Goal: Task Accomplishment & Management: Manage account settings

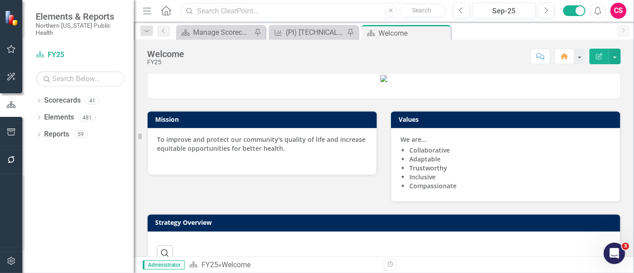
click at [207, 11] on input "text" at bounding box center [314, 11] width 266 height 16
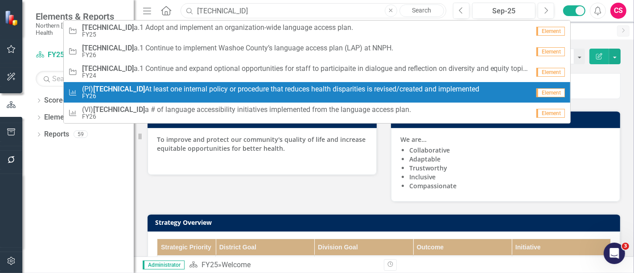
type input "[TECHNICAL_ID]"
click at [188, 88] on span "(PI) [TECHNICAL_ID] At least one internal policy or procedure that reduces heal…" at bounding box center [280, 89] width 397 height 8
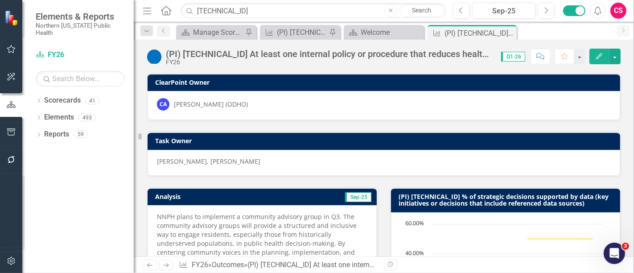
click at [459, 204] on h3 "(PI) [TECHNICAL_ID] % of strategic decisions supported by data (key initiatives…" at bounding box center [507, 200] width 217 height 14
click at [613, 61] on button "button" at bounding box center [615, 57] width 12 height 16
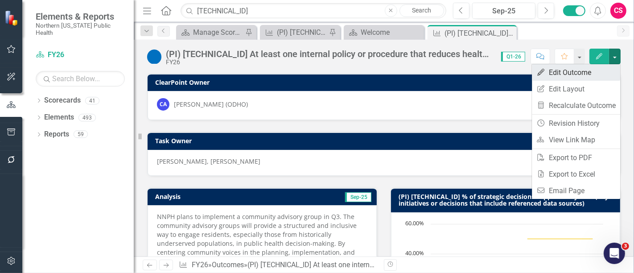
click at [560, 76] on link "Edit Edit Outcome" at bounding box center [576, 72] width 88 height 16
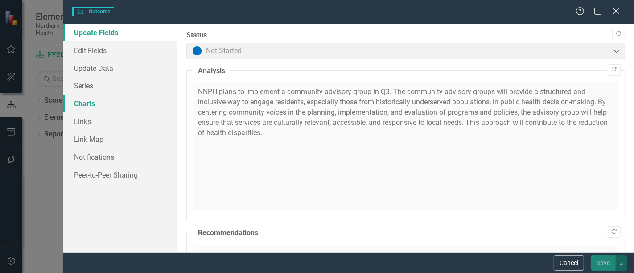
click at [100, 103] on link "Charts" at bounding box center [120, 104] width 114 height 18
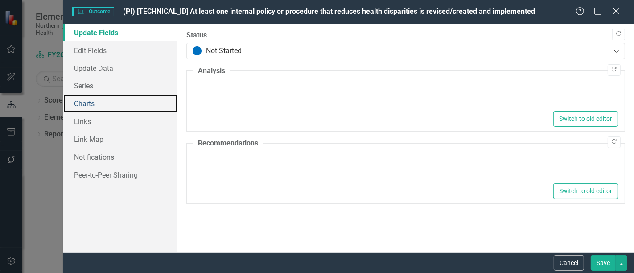
type textarea "<p>NNPH plans to implement a community advisory group in Q3. The community advi…"
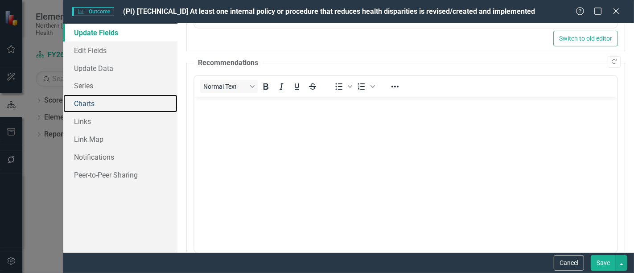
scroll to position [268, 0]
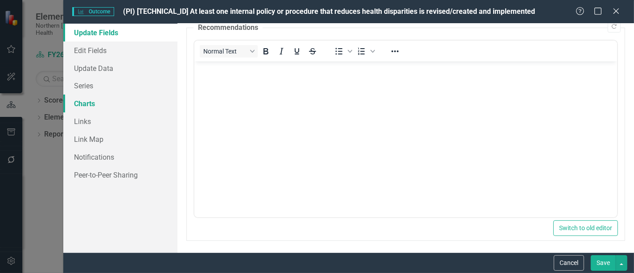
click at [94, 106] on link "Charts" at bounding box center [120, 104] width 114 height 18
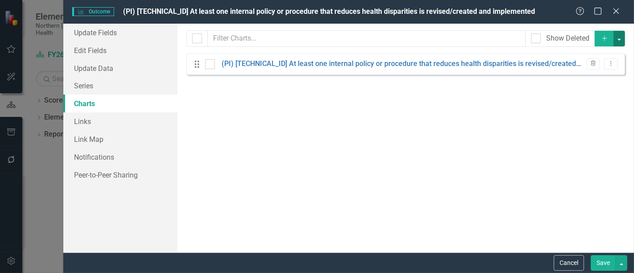
click at [617, 41] on button "button" at bounding box center [620, 39] width 12 height 16
click at [593, 50] on link "Add Add Chart" at bounding box center [590, 55] width 70 height 16
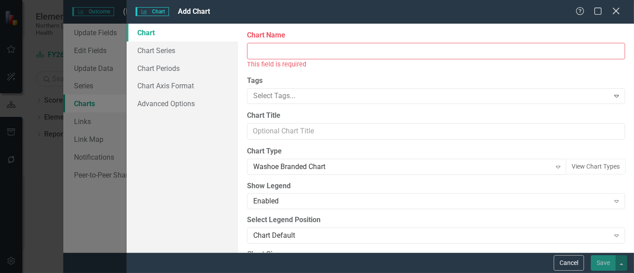
click at [614, 8] on icon "Close" at bounding box center [615, 11] width 11 height 8
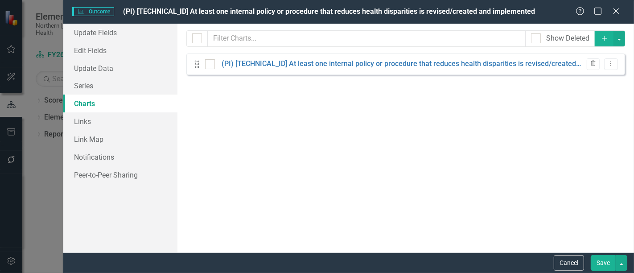
click at [568, 261] on button "Cancel" at bounding box center [569, 263] width 30 height 16
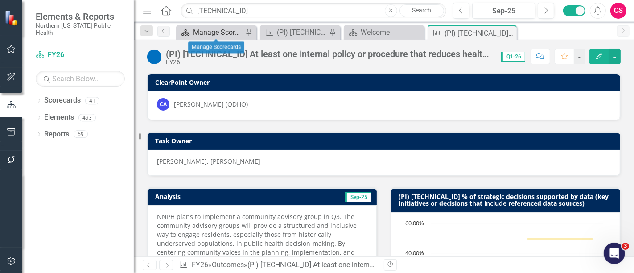
click at [204, 31] on div "Manage Scorecards" at bounding box center [218, 32] width 50 height 11
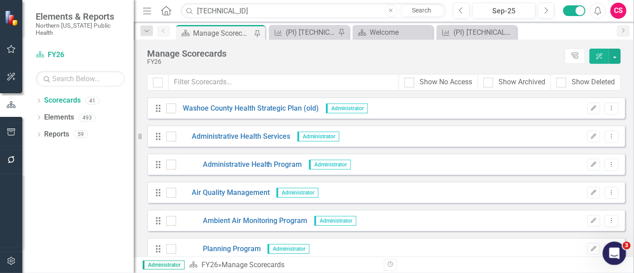
click at [607, 249] on div "Open Intercom Messenger" at bounding box center [612, 251] width 29 height 29
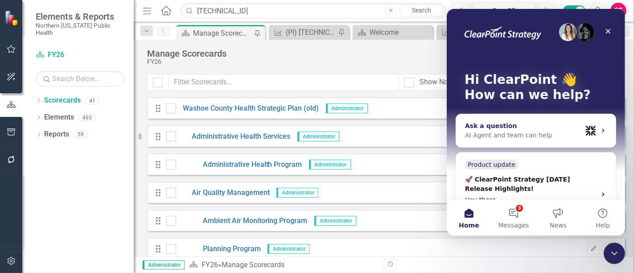
click at [508, 127] on div "Ask a question" at bounding box center [523, 125] width 117 height 9
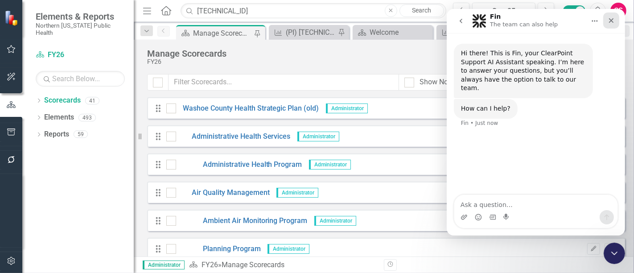
click at [617, 21] on div "Close" at bounding box center [611, 20] width 16 height 16
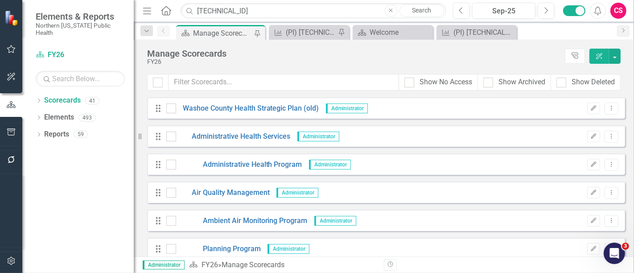
click at [618, 14] on div "CS" at bounding box center [618, 11] width 16 height 16
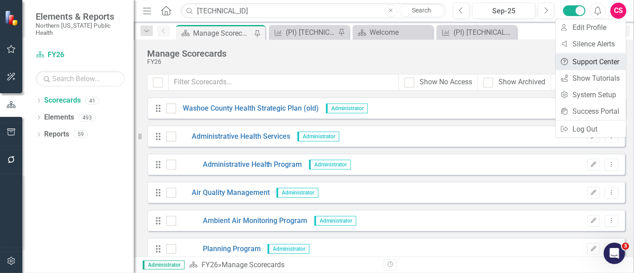
click at [579, 60] on link "Help Support Center" at bounding box center [591, 62] width 70 height 16
